Goal: Information Seeking & Learning: Learn about a topic

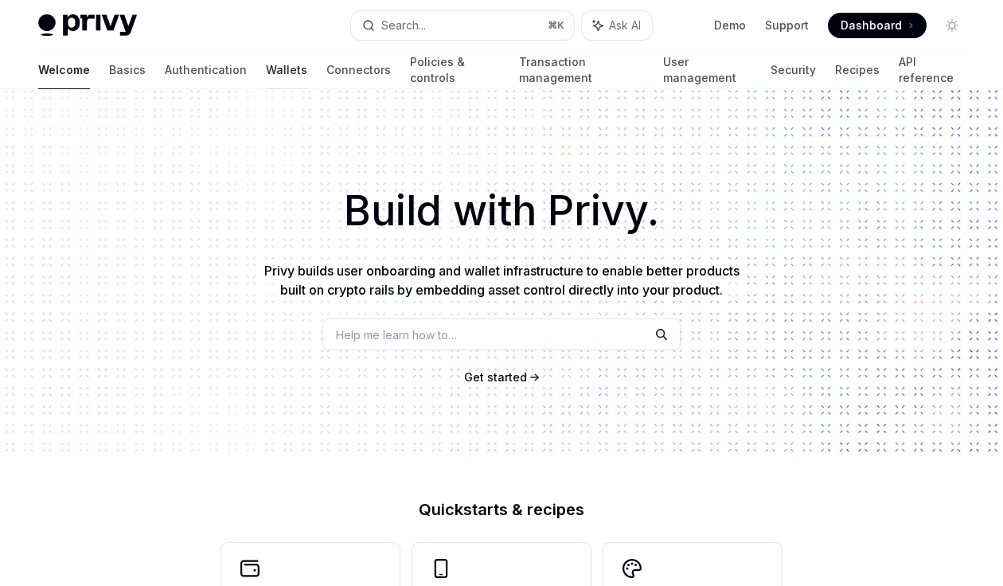
click at [266, 68] on link "Wallets" at bounding box center [286, 70] width 41 height 38
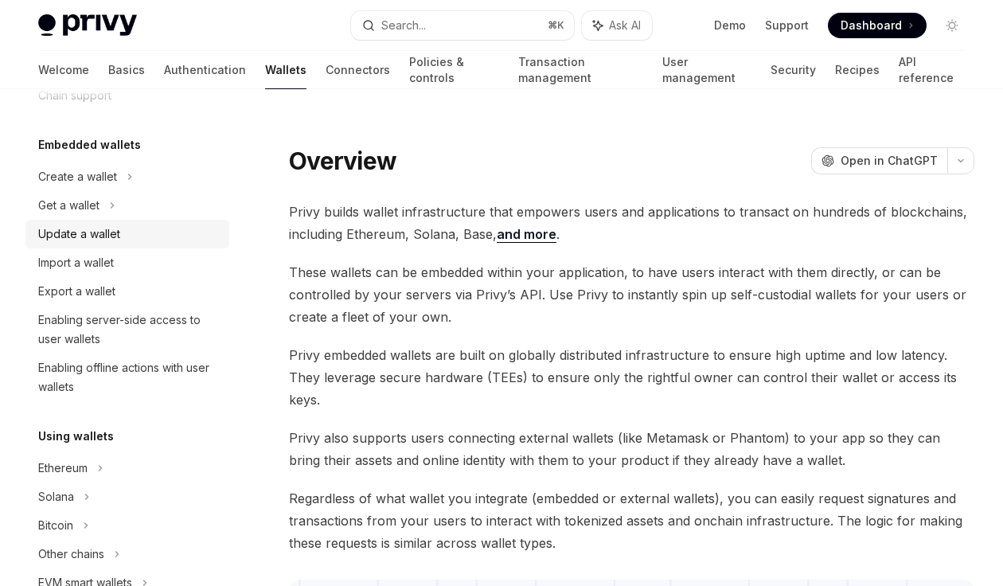
scroll to position [72, 0]
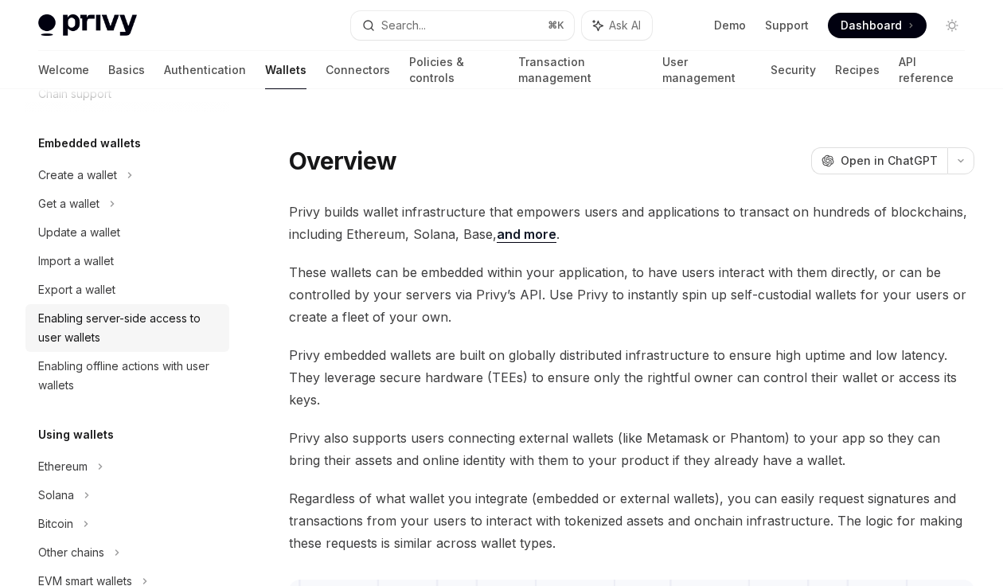
click at [153, 321] on div "Enabling server-side access to user wallets" at bounding box center [129, 328] width 182 height 38
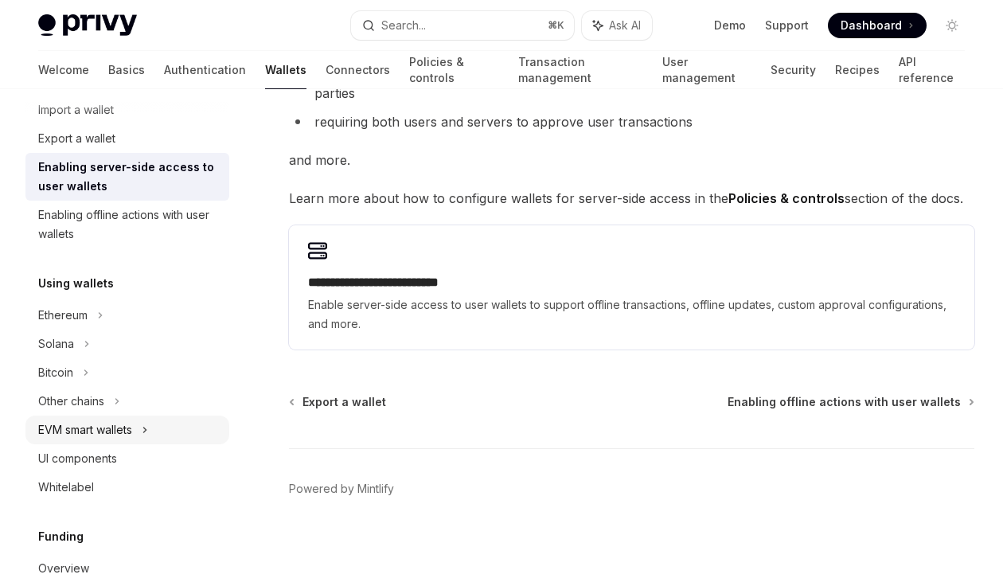
scroll to position [225, 0]
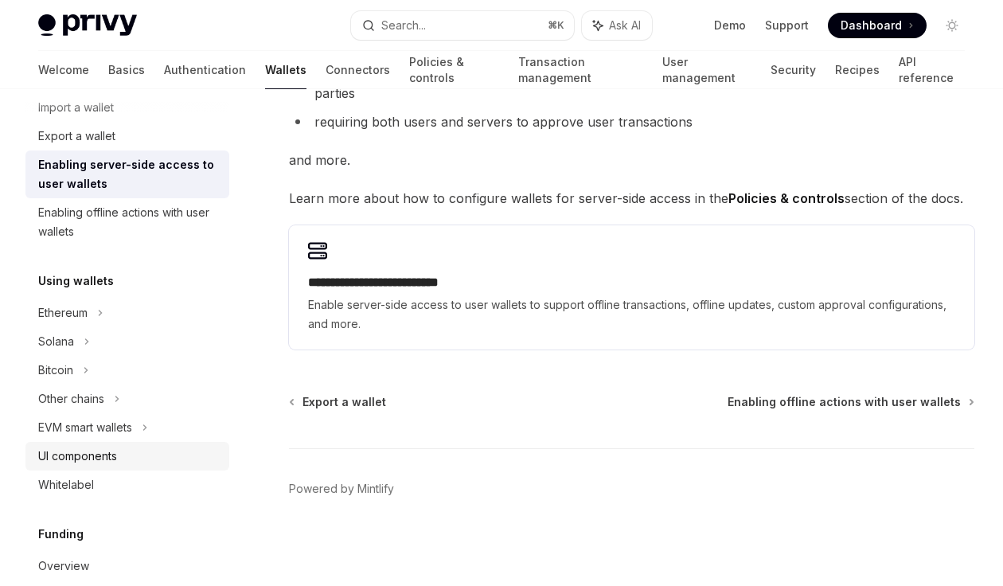
click at [122, 456] on div "UI components" at bounding box center [129, 456] width 182 height 19
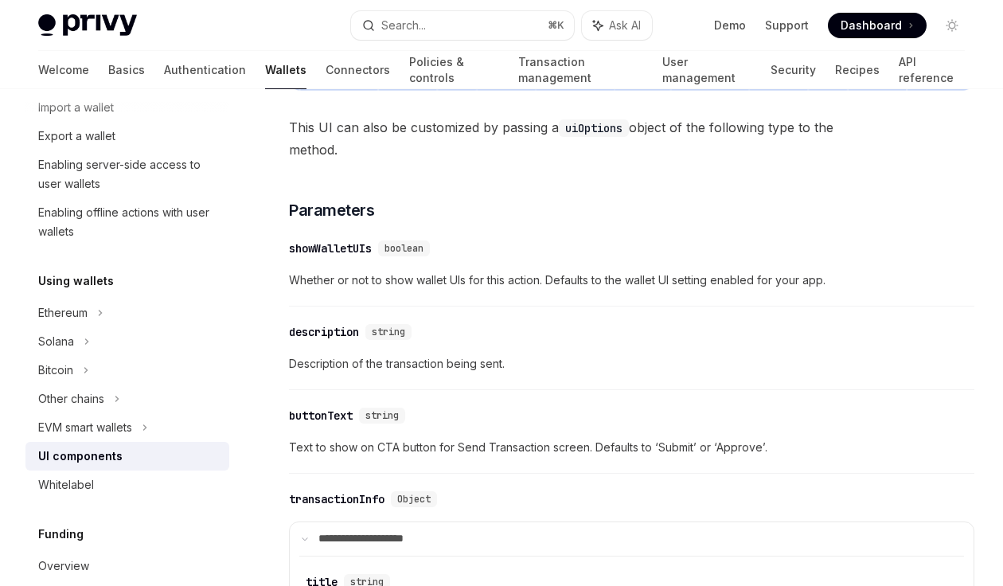
scroll to position [1975, 0]
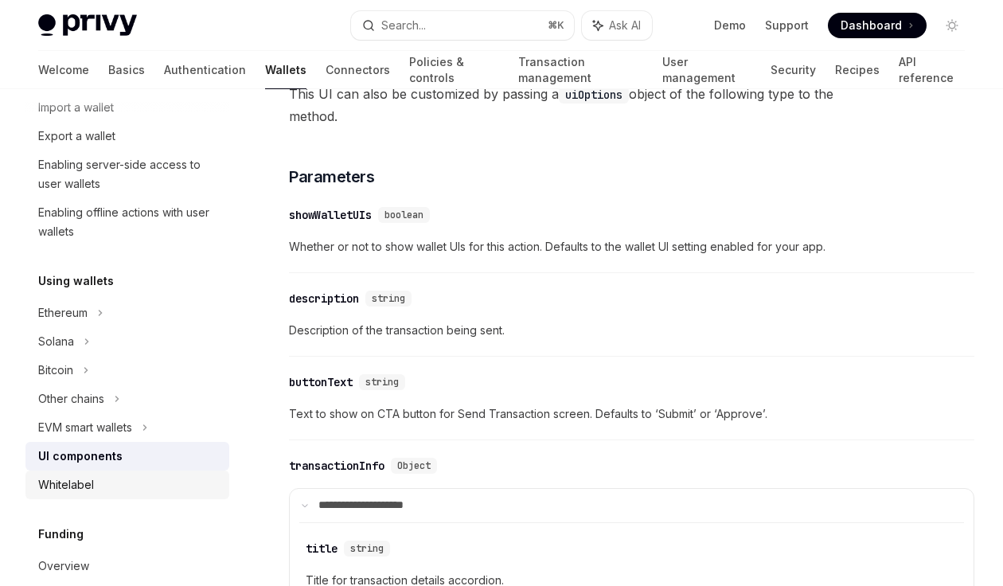
click at [142, 475] on link "Whitelabel" at bounding box center [127, 485] width 204 height 29
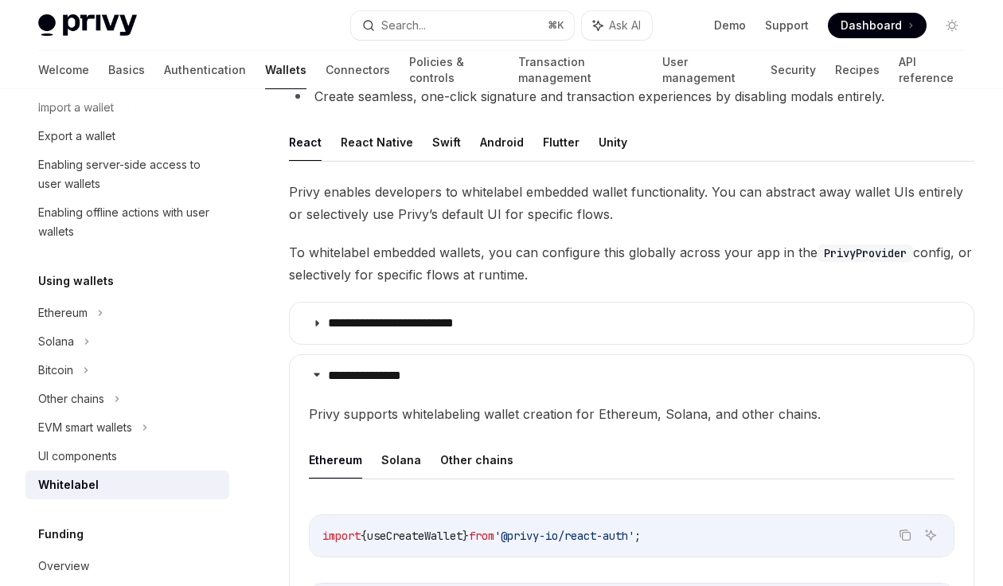
scroll to position [174, 0]
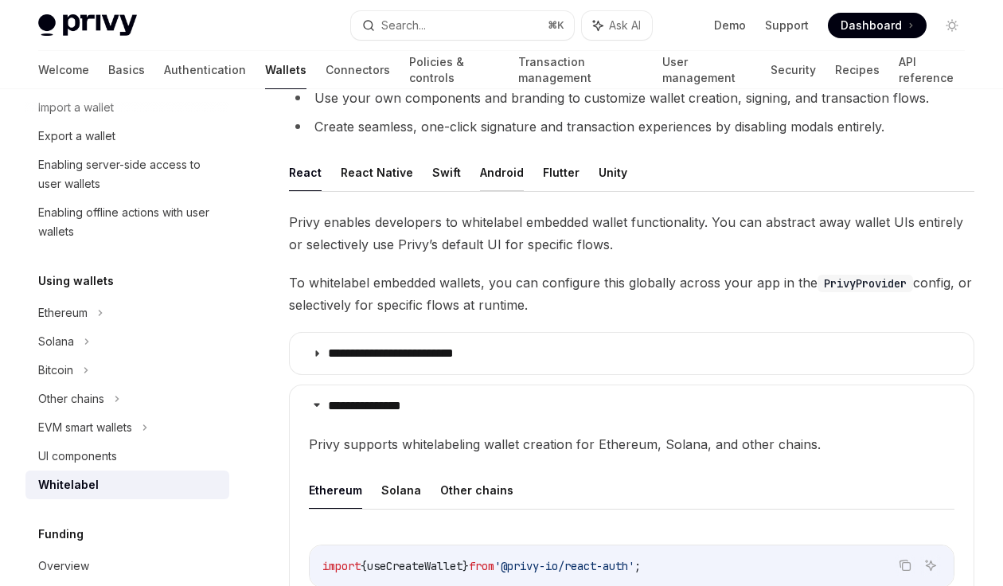
click at [493, 172] on button "Android" at bounding box center [502, 172] width 44 height 37
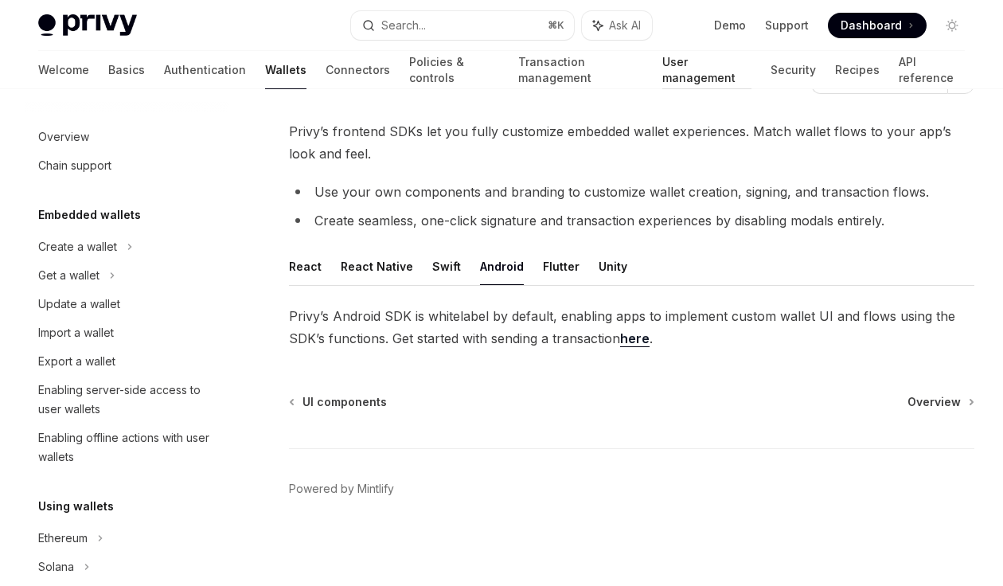
click at [668, 69] on link "User management" at bounding box center [707, 70] width 89 height 38
type textarea "*"
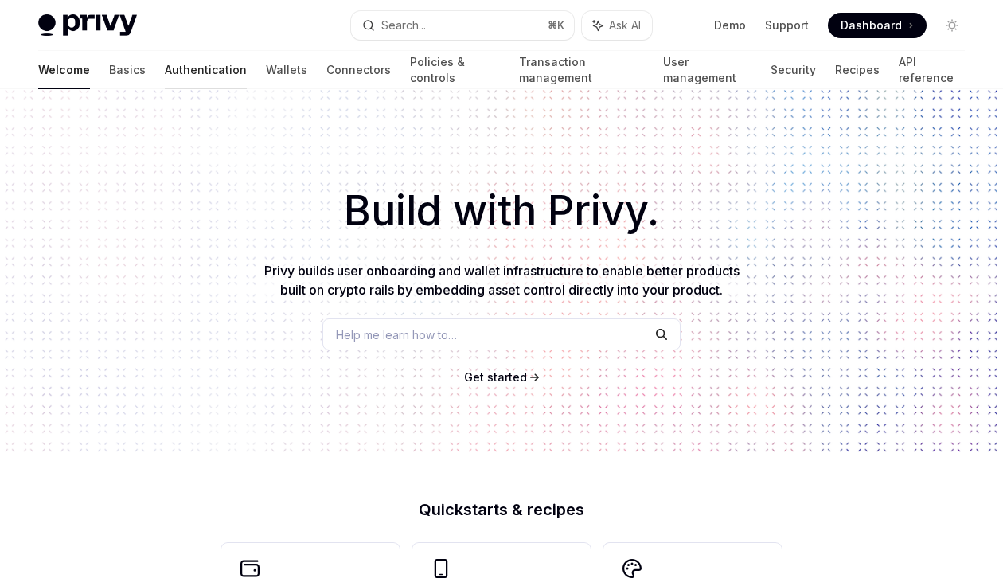
click at [165, 63] on link "Authentication" at bounding box center [206, 70] width 82 height 38
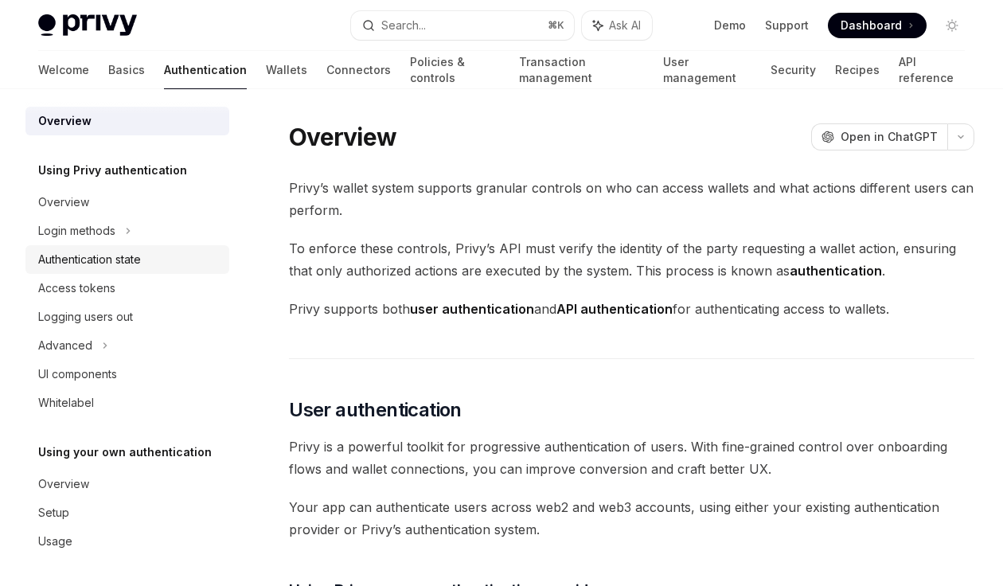
scroll to position [10, 0]
click at [104, 352] on icon at bounding box center [105, 343] width 6 height 19
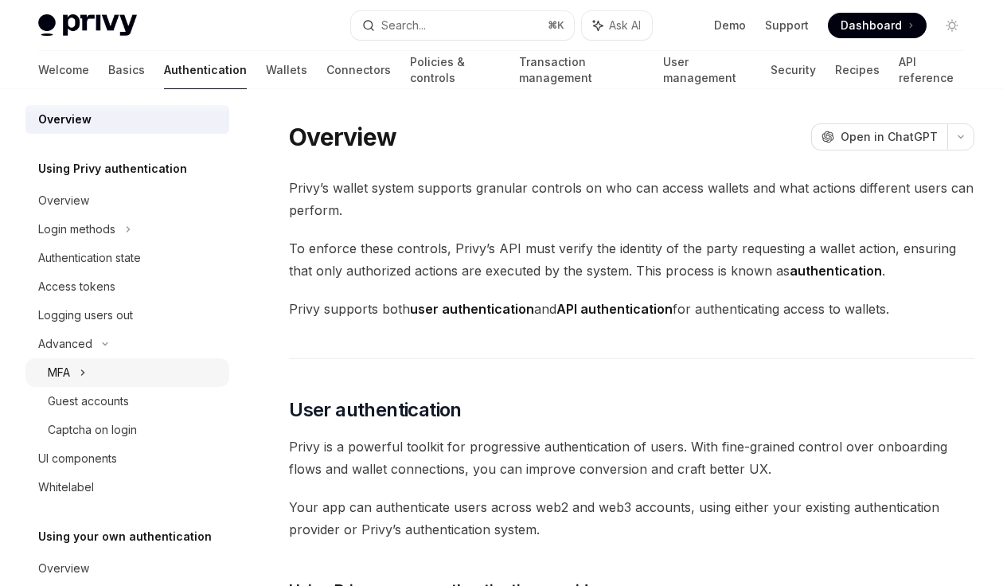
click at [89, 378] on div "MFA" at bounding box center [127, 372] width 204 height 29
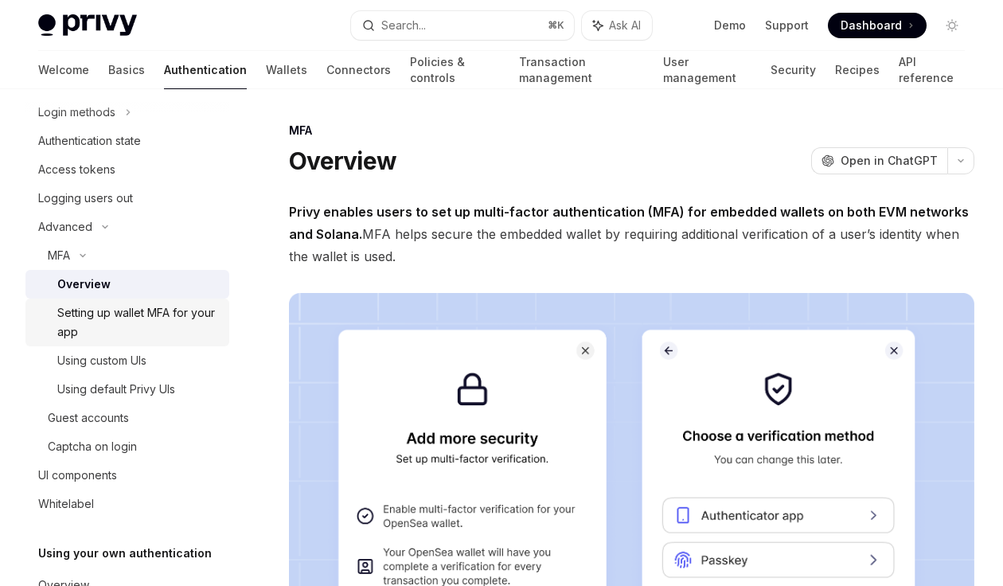
scroll to position [126, 0]
click at [94, 253] on div "MFA" at bounding box center [127, 256] width 204 height 29
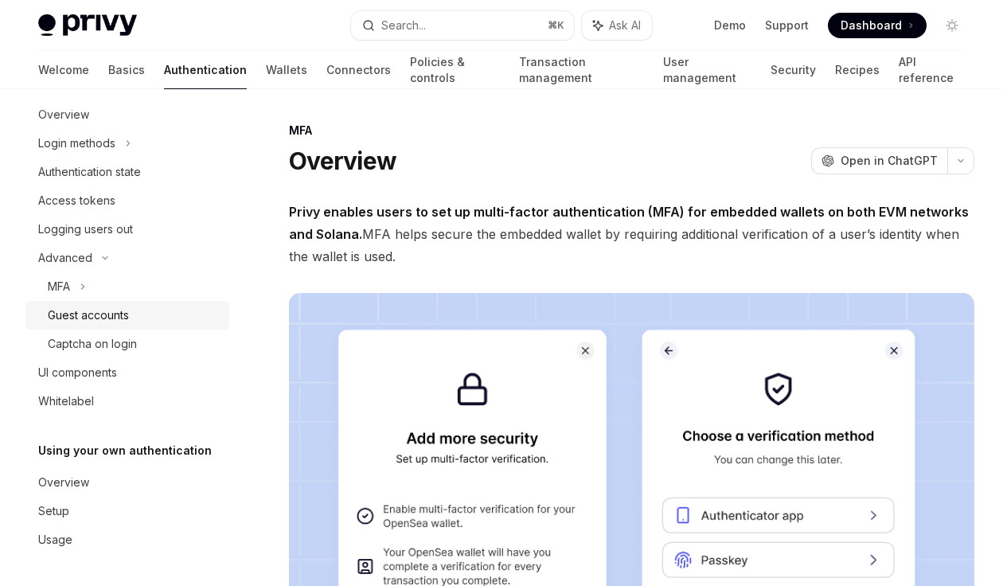
click at [98, 320] on div "Guest accounts" at bounding box center [88, 315] width 81 height 19
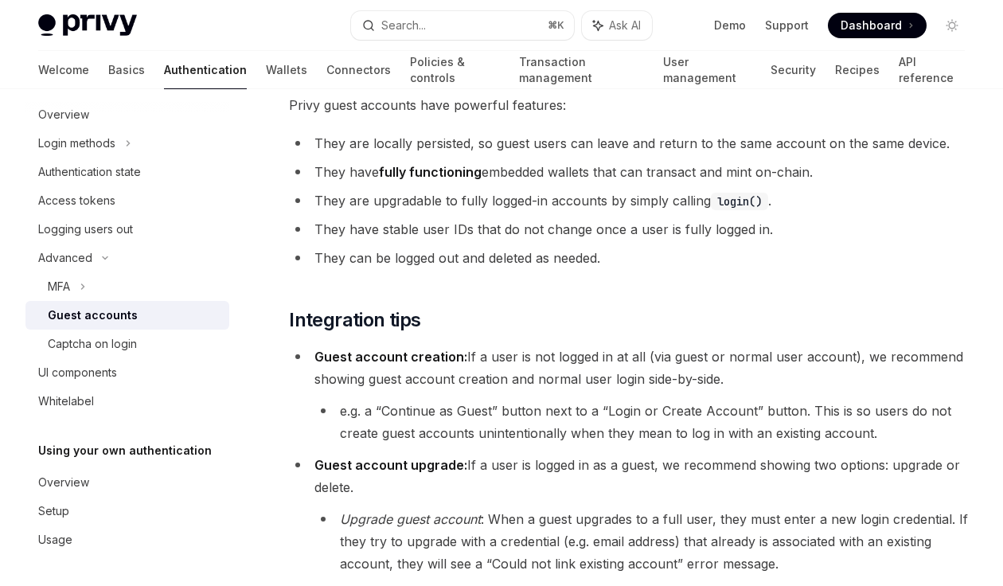
scroll to position [226, 0]
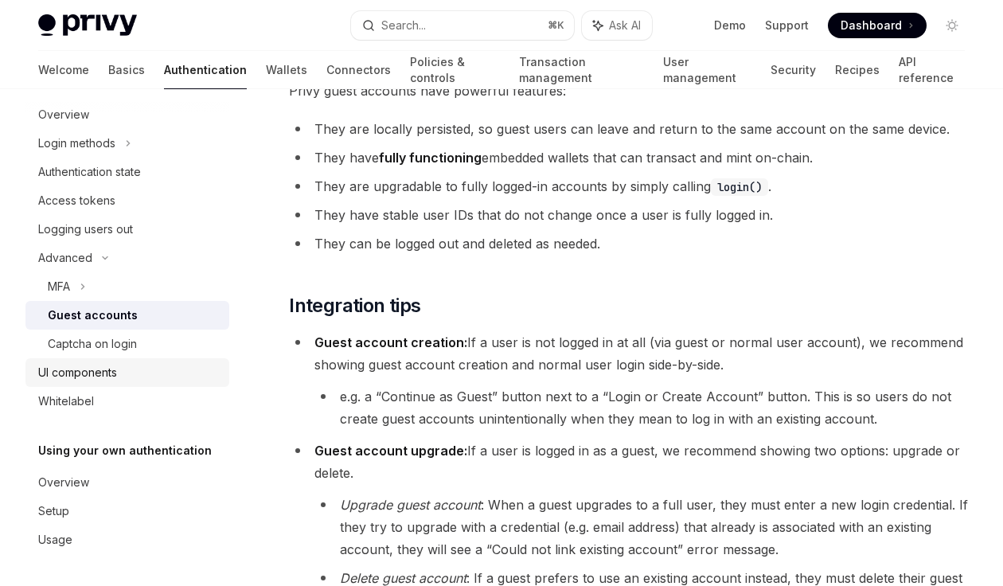
click at [119, 372] on div "UI components" at bounding box center [129, 372] width 182 height 19
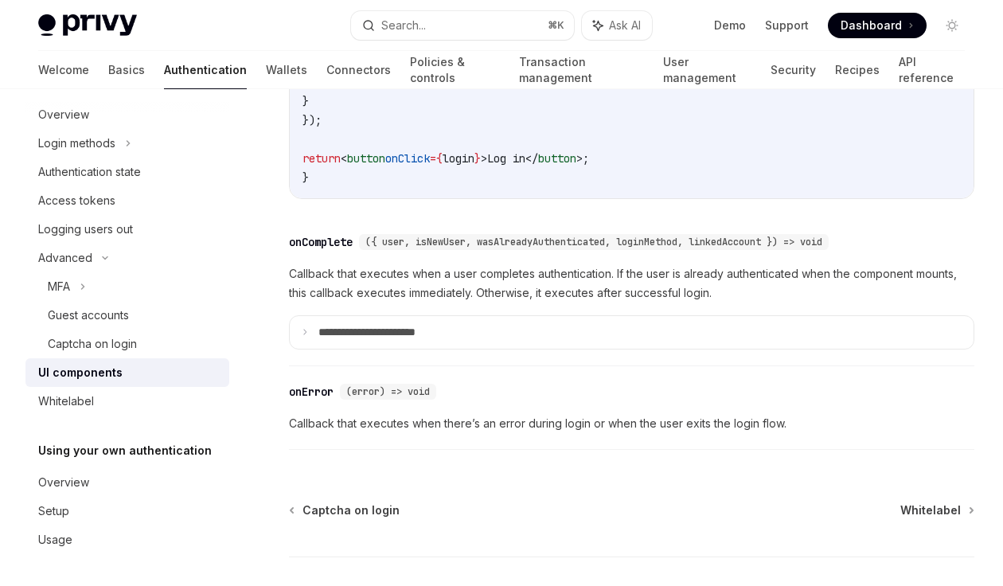
scroll to position [2458, 0]
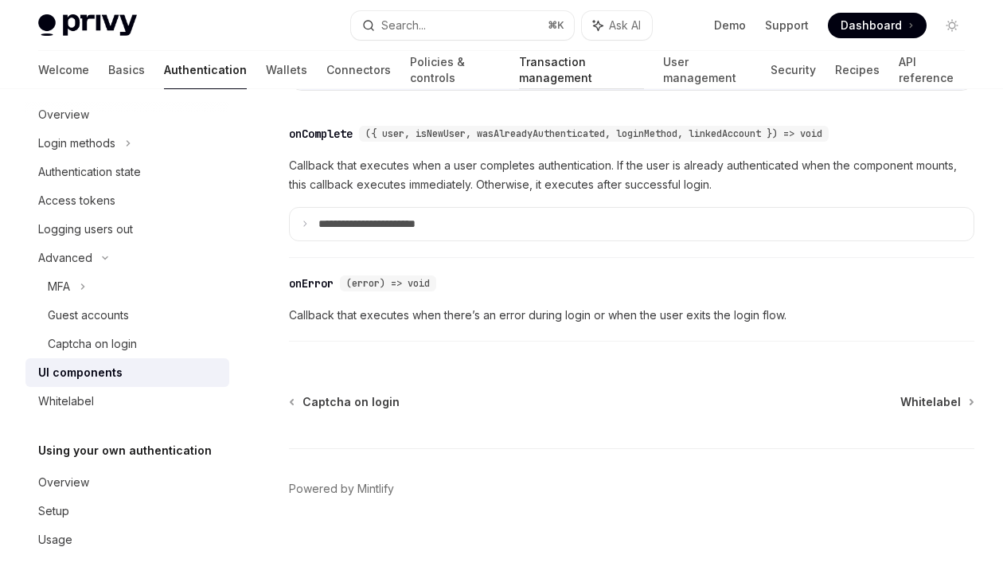
click at [519, 64] on link "Transaction management" at bounding box center [581, 70] width 125 height 38
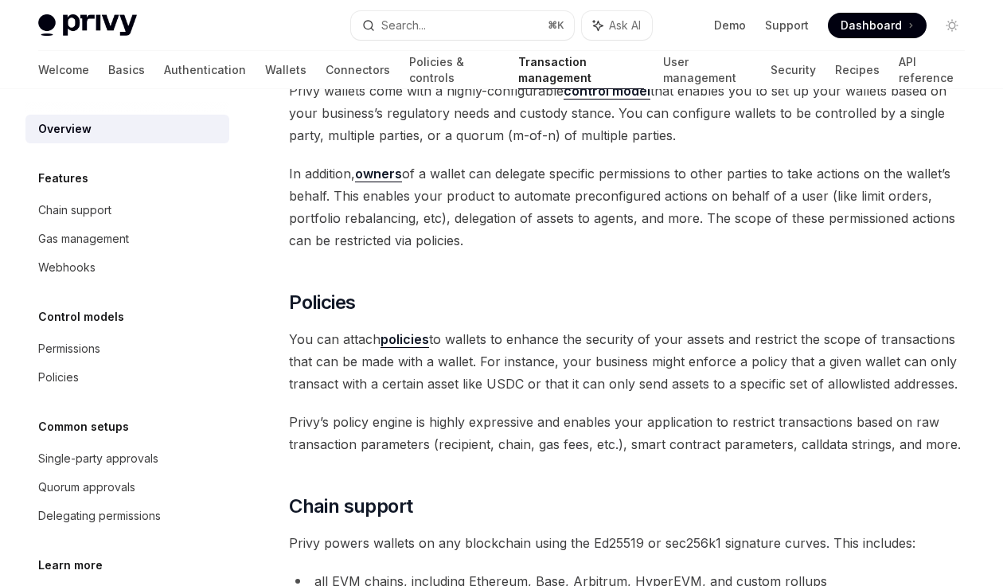
scroll to position [386, 0]
click at [663, 72] on link "User management" at bounding box center [707, 70] width 88 height 38
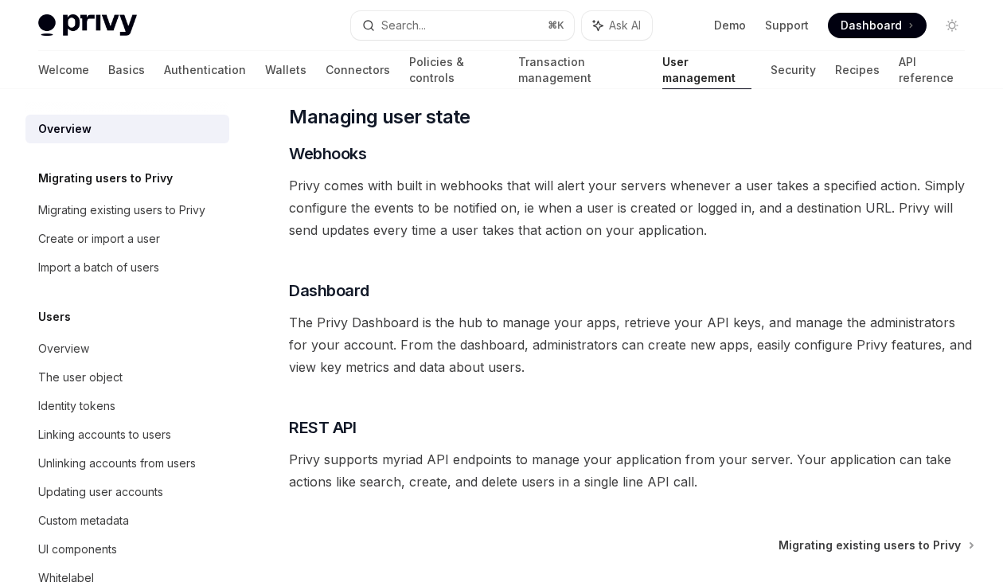
scroll to position [240, 0]
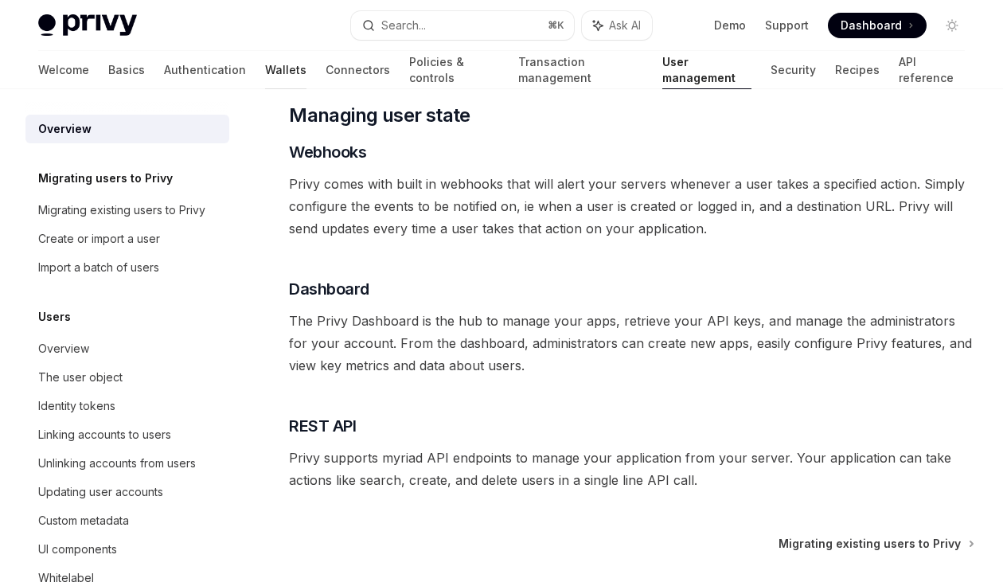
click at [265, 75] on link "Wallets" at bounding box center [285, 70] width 41 height 38
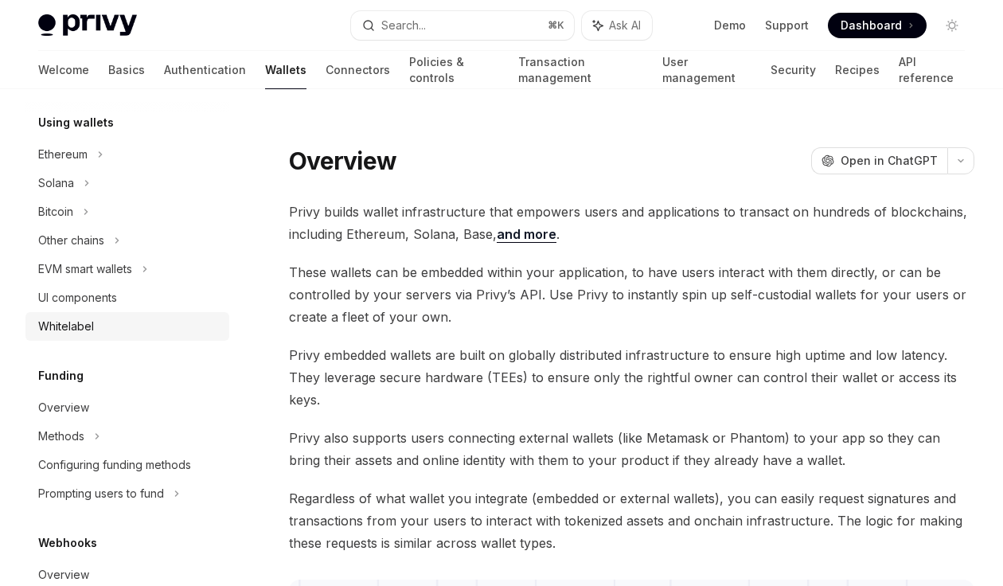
scroll to position [395, 0]
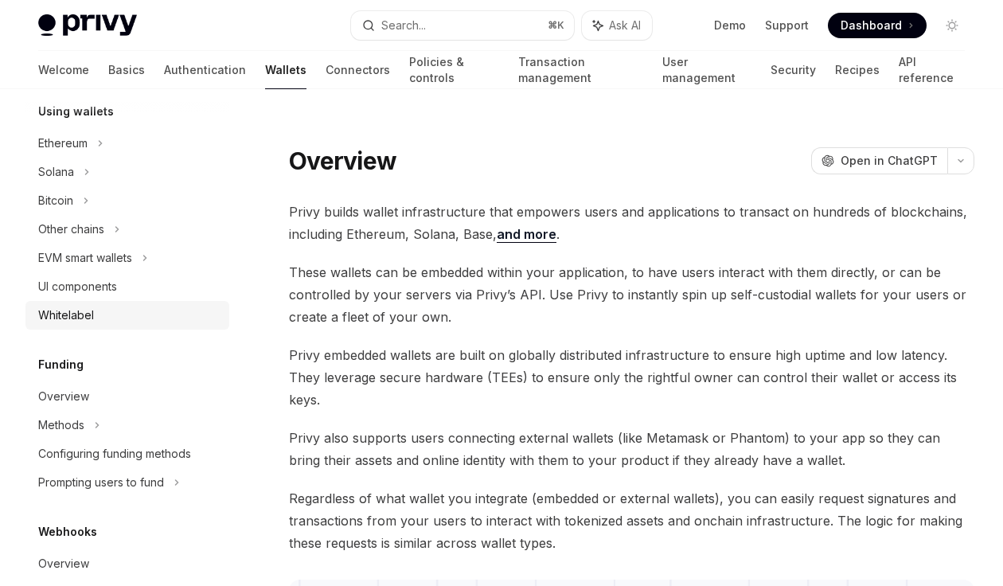
click at [115, 388] on div "Overview" at bounding box center [129, 396] width 182 height 19
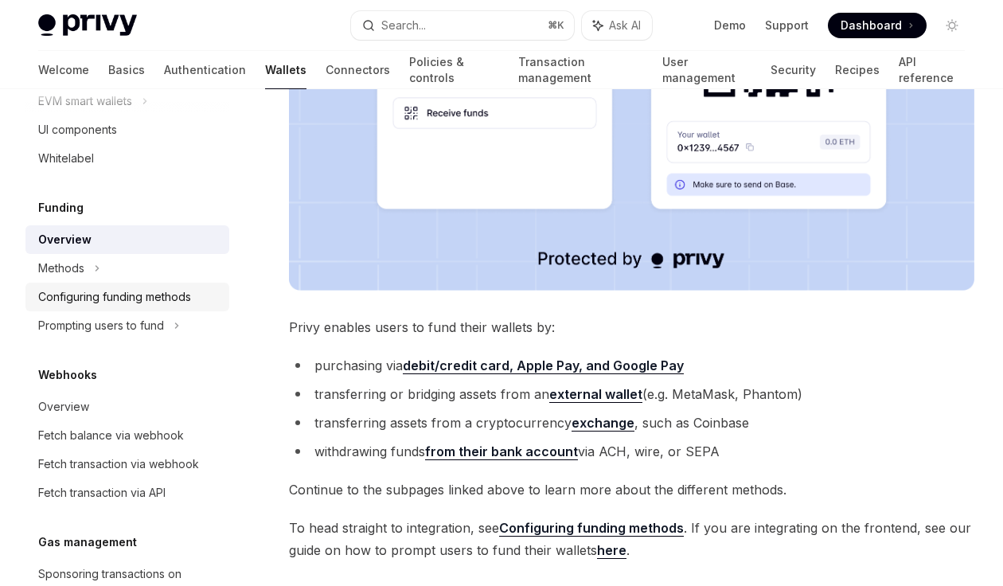
scroll to position [558, 0]
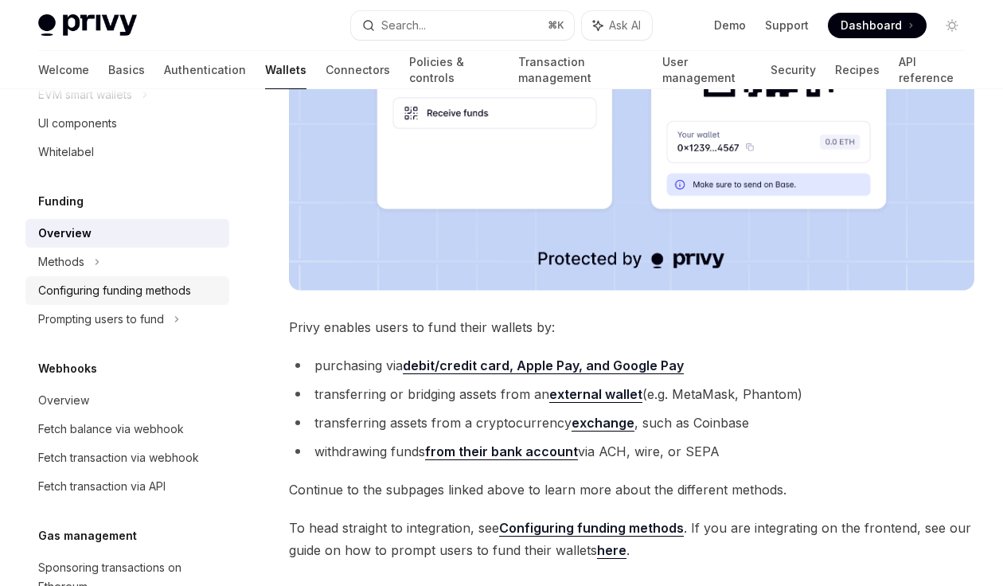
click at [146, 393] on div "Overview" at bounding box center [129, 400] width 182 height 19
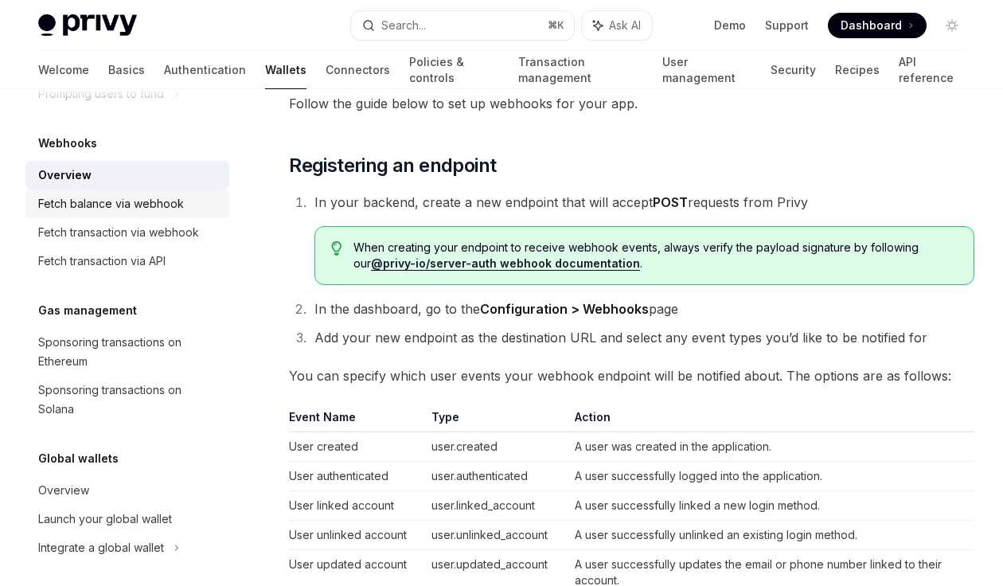
scroll to position [792, 0]
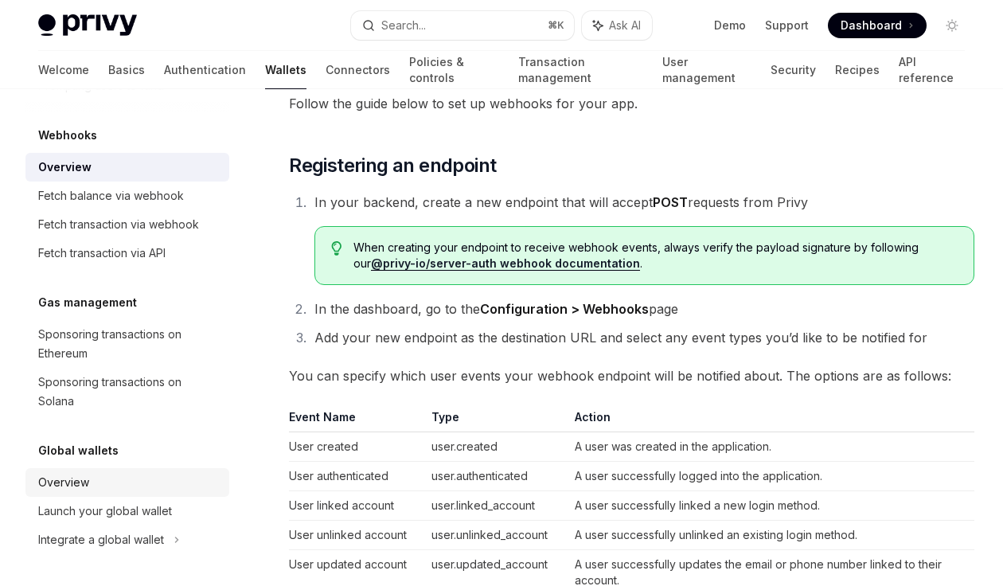
click at [88, 478] on div "Overview" at bounding box center [129, 482] width 182 height 19
type textarea "*"
